Goal: Task Accomplishment & Management: Use online tool/utility

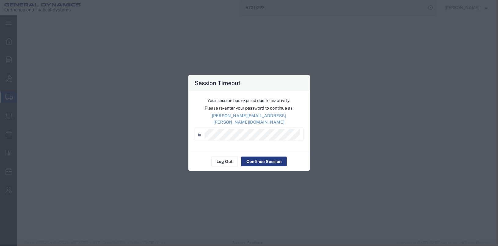
select select "2"
click at [219, 161] on button "Log Out" at bounding box center [224, 162] width 27 height 10
